Goal: Task Accomplishment & Management: Use online tool/utility

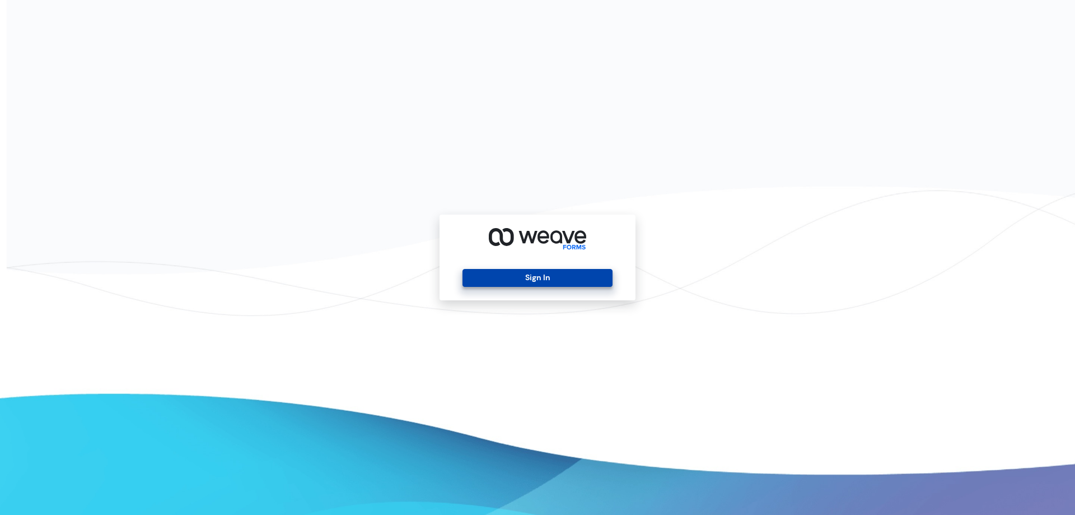
click at [544, 277] on button "Sign In" at bounding box center [538, 278] width 150 height 18
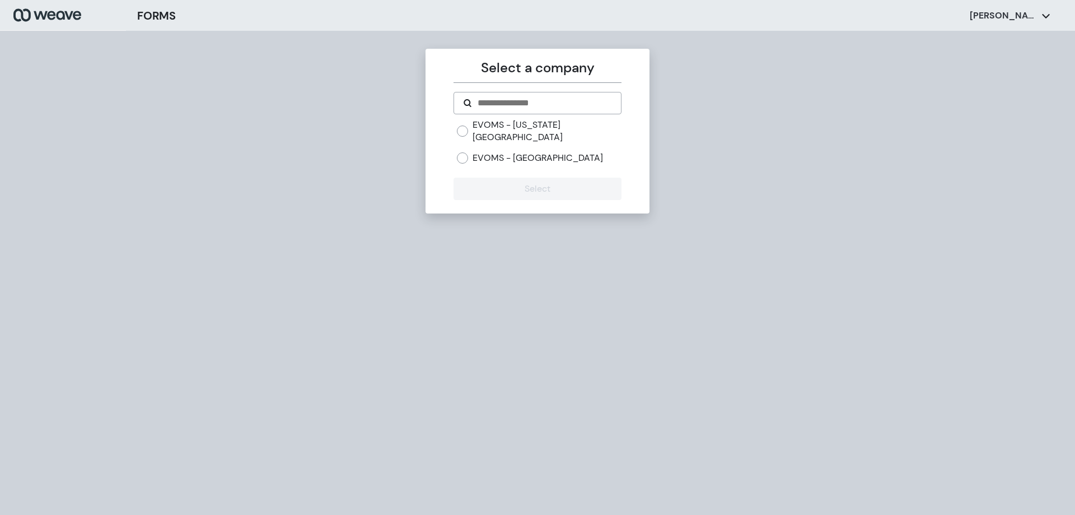
click at [483, 152] on label "EVOMS - Norfolk" at bounding box center [538, 158] width 131 height 12
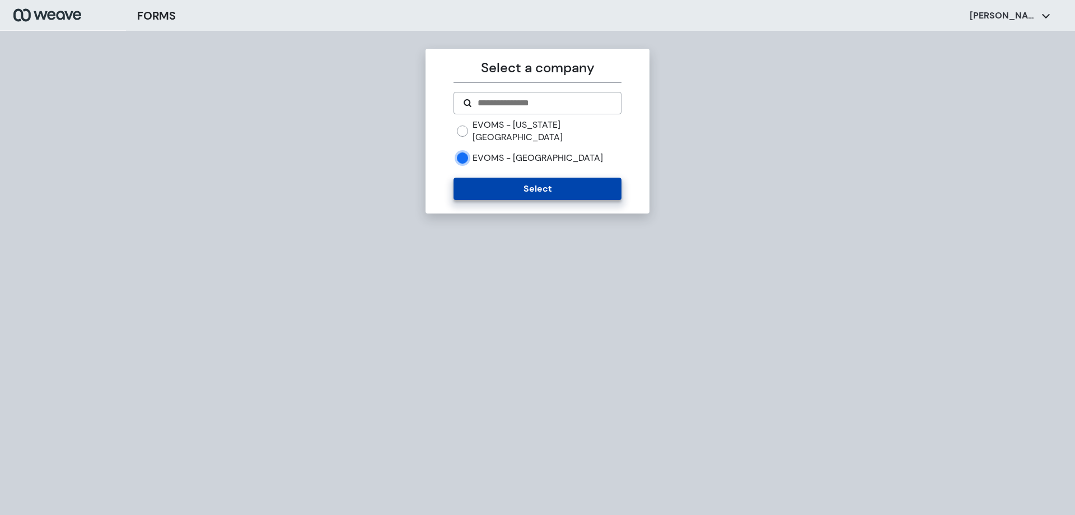
click at [500, 178] on button "Select" at bounding box center [537, 189] width 167 height 22
